Goal: Task Accomplishment & Management: Manage account settings

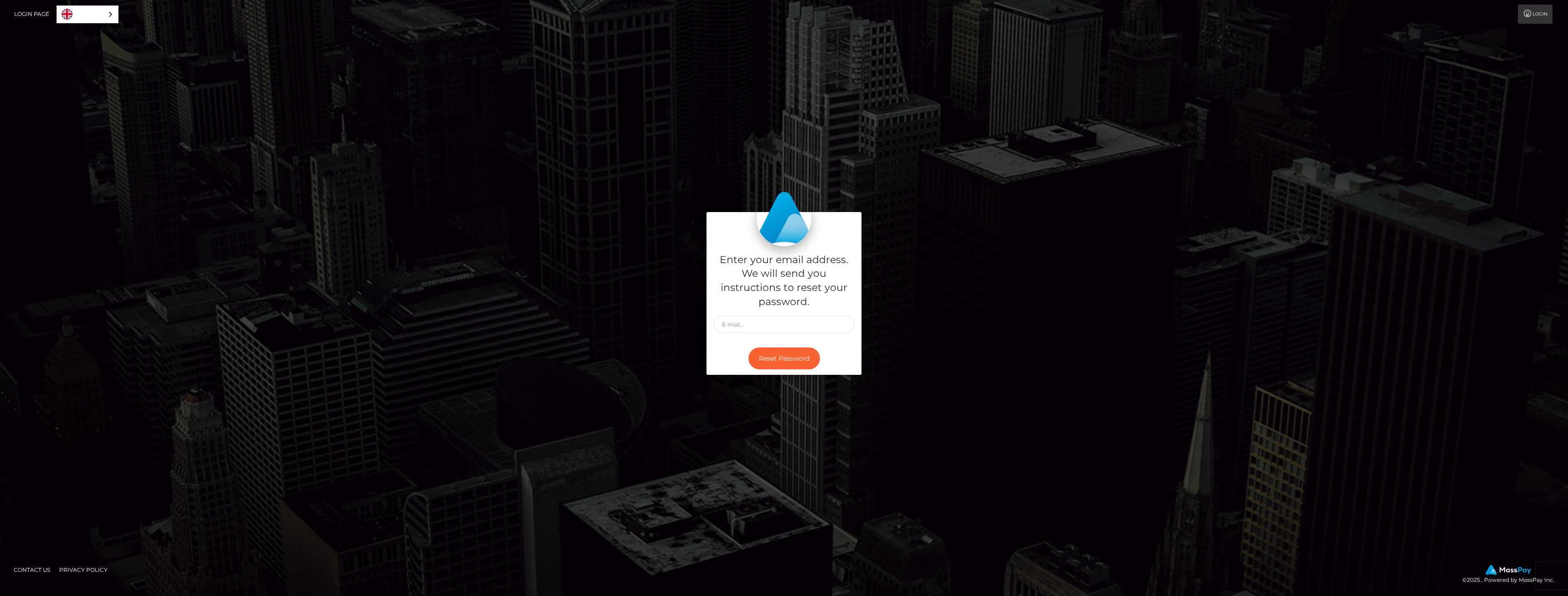
click at [745, 321] on input "text" at bounding box center [784, 324] width 141 height 17
type input "[EMAIL_ADDRESS][DOMAIN_NAME]"
click at [748, 347] on button "Reset Password" at bounding box center [784, 358] width 72 height 23
click at [731, 323] on input "text" at bounding box center [784, 324] width 141 height 17
paste input "itschloeykitty@gmail.com"
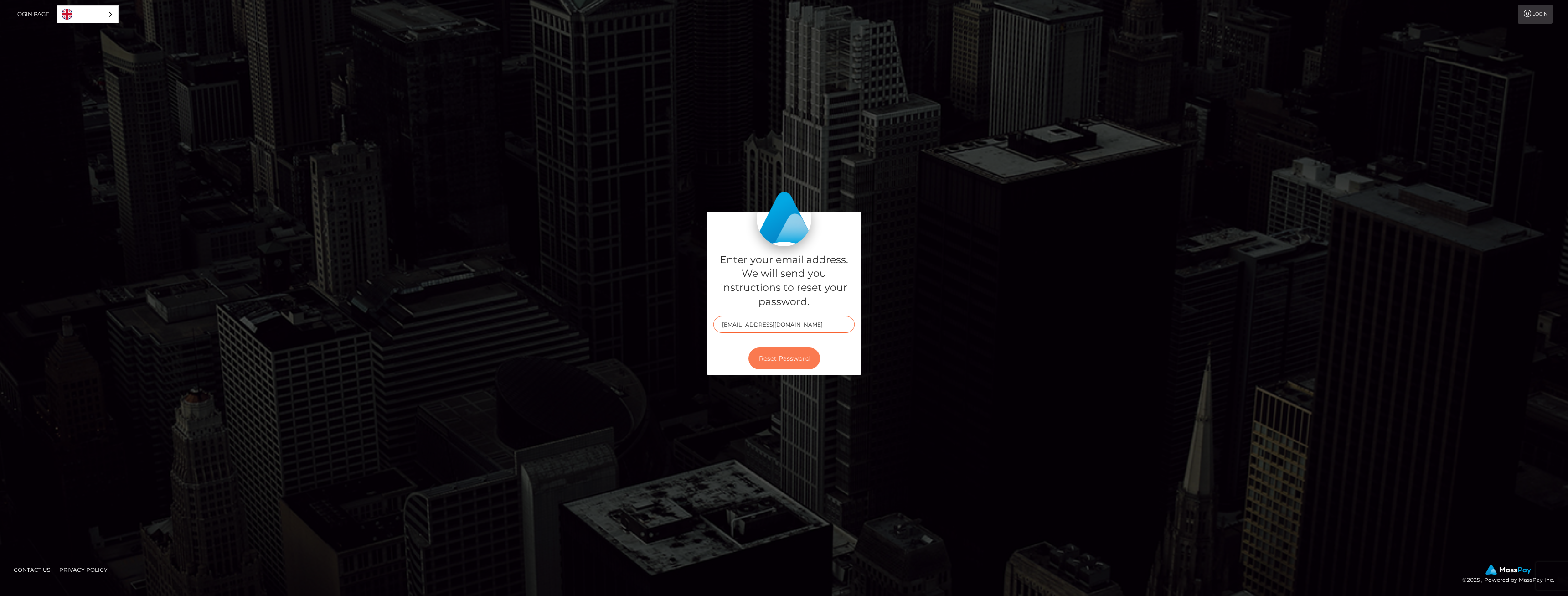
type input "itschloeykitty@gmail.com"
click at [782, 361] on button "Reset Password" at bounding box center [784, 358] width 72 height 23
click at [747, 322] on input "text" at bounding box center [784, 324] width 141 height 17
